Goal: Task Accomplishment & Management: Manage account settings

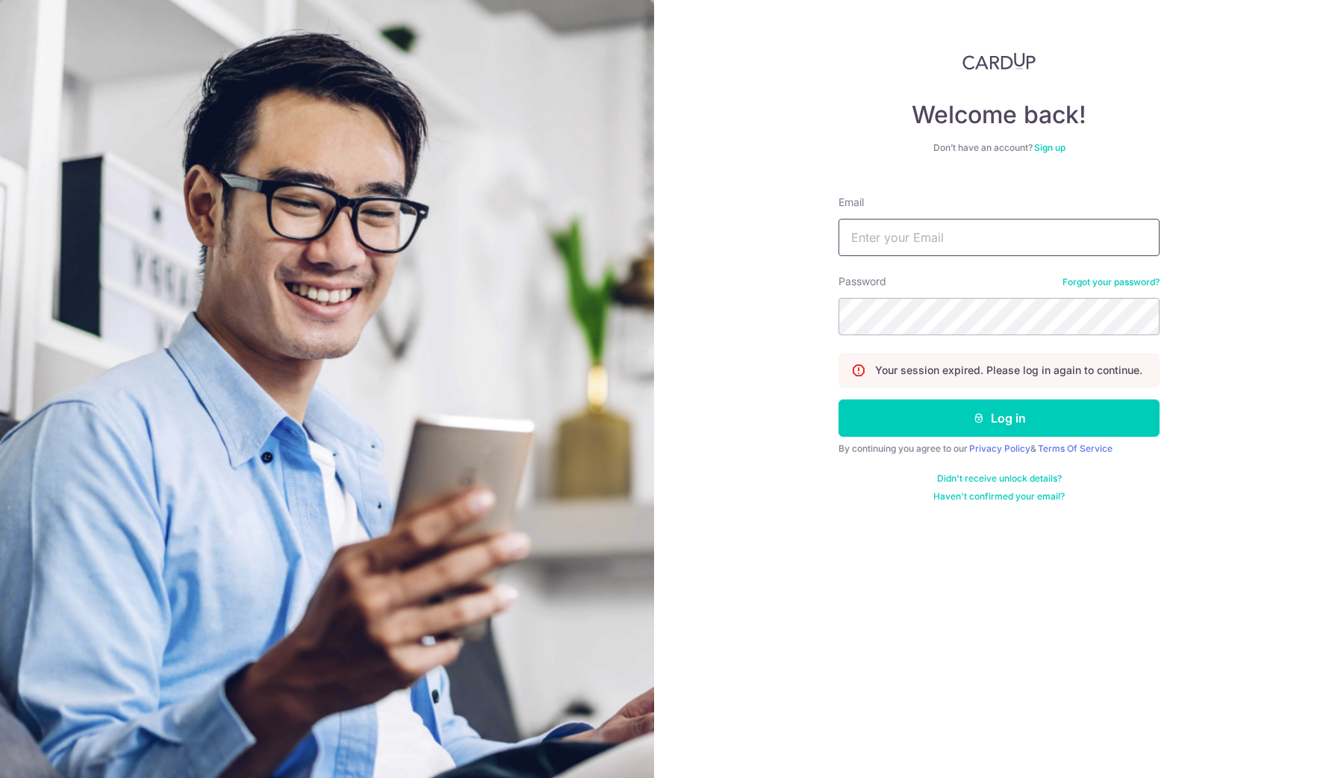
type input "[EMAIL_ADDRESS][DOMAIN_NAME]"
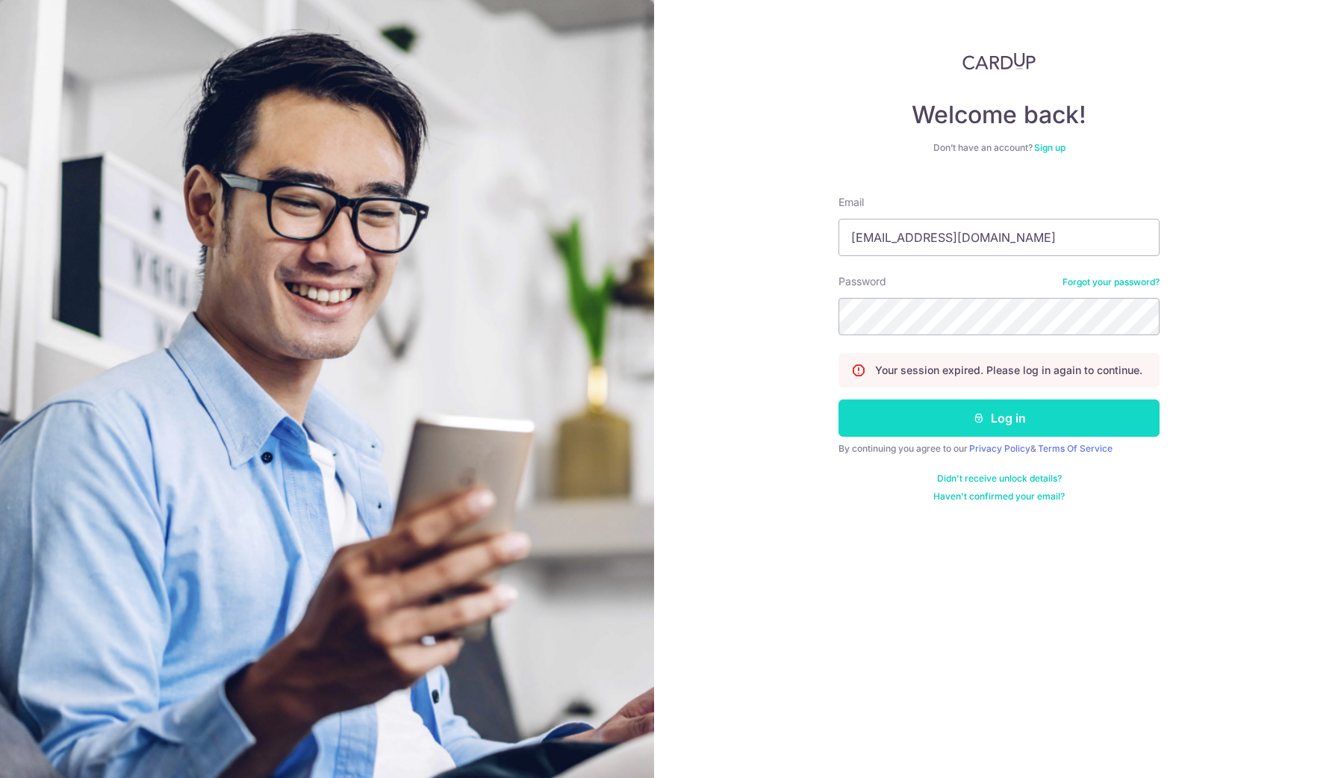
click at [948, 416] on button "Log in" at bounding box center [998, 417] width 321 height 37
